Goal: Navigation & Orientation: Find specific page/section

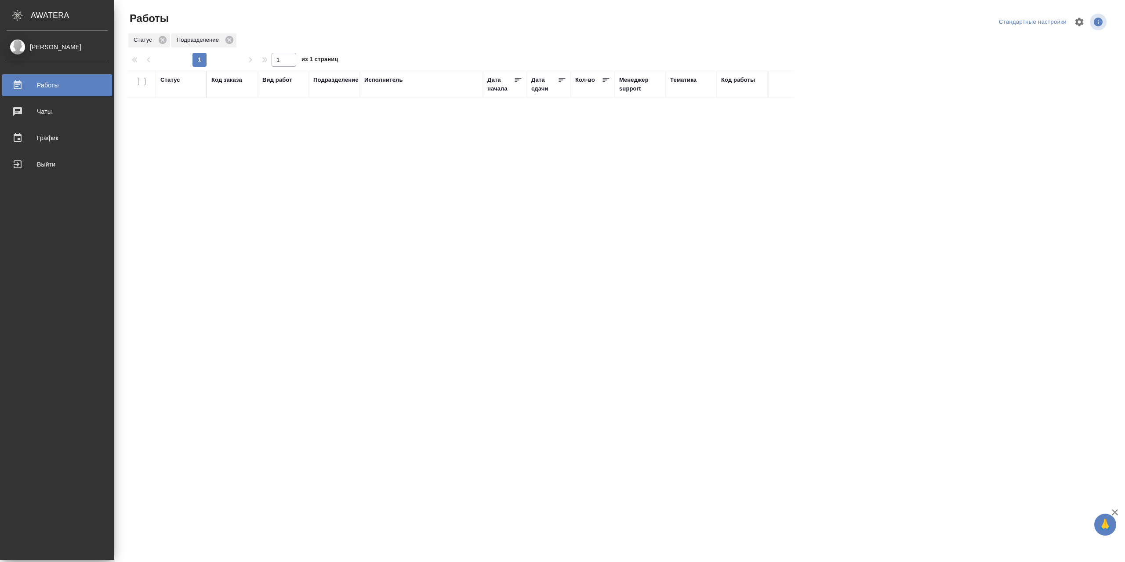
click at [40, 86] on div "Работы" at bounding box center [57, 85] width 101 height 13
